Goal: Navigation & Orientation: Find specific page/section

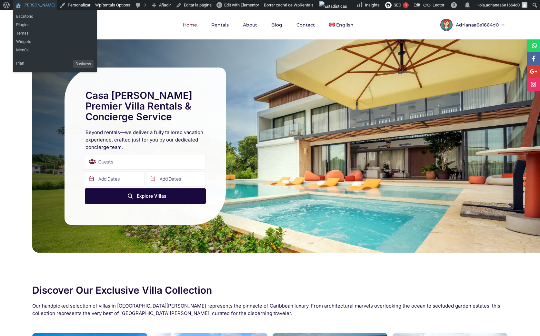
click at [32, 4] on link "[PERSON_NAME]" at bounding box center [35, 5] width 44 height 10
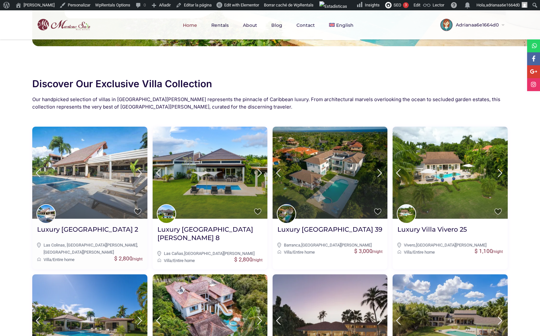
scroll to position [179, 0]
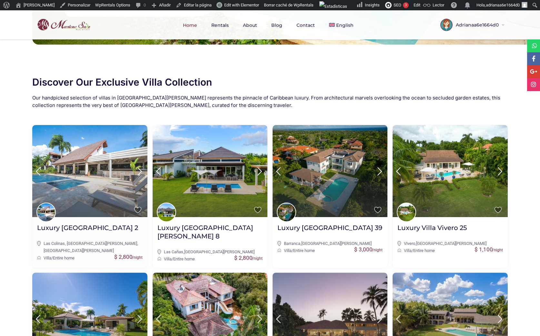
click at [91, 182] on img at bounding box center [89, 171] width 115 height 92
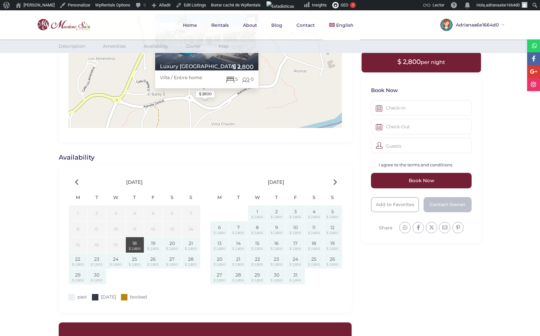
scroll to position [618, 0]
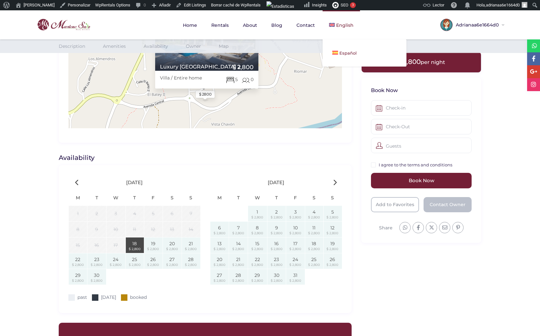
click at [339, 52] on span "Español" at bounding box center [347, 52] width 17 height 5
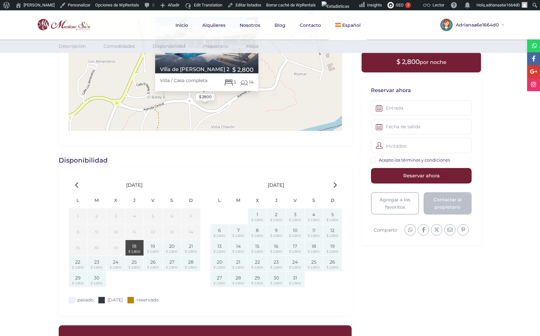
scroll to position [620, 0]
